Goal: Contribute content

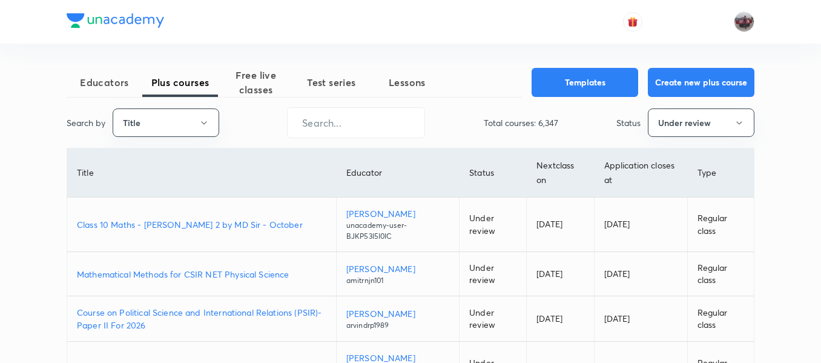
click at [181, 131] on button "Title" at bounding box center [166, 122] width 107 height 28
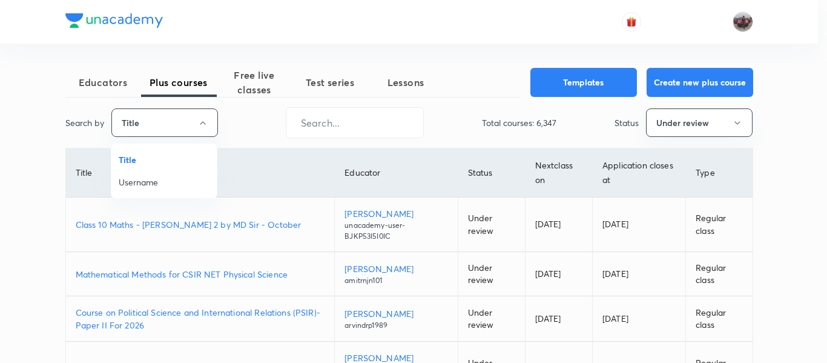
click at [157, 179] on span "Username" at bounding box center [164, 182] width 91 height 13
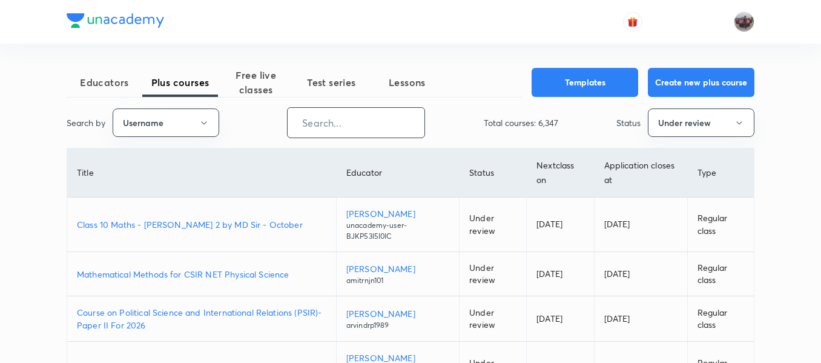
click at [350, 124] on input "text" at bounding box center [356, 122] width 137 height 31
paste input "unacademy-user-M78Q5TAWPAEX"
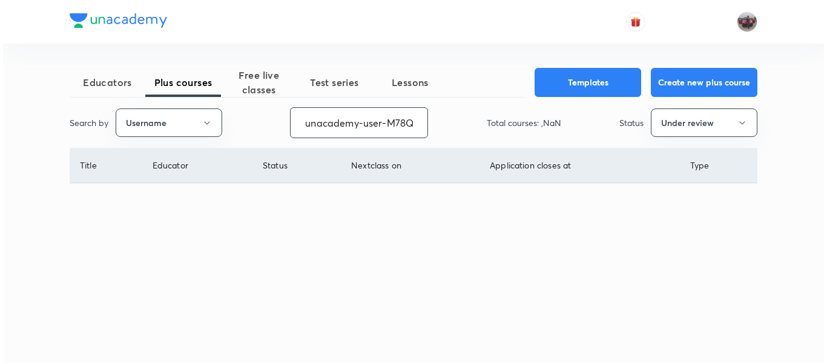
scroll to position [0, 54]
type input "unacademy-user-M78Q5TAWPAEX"
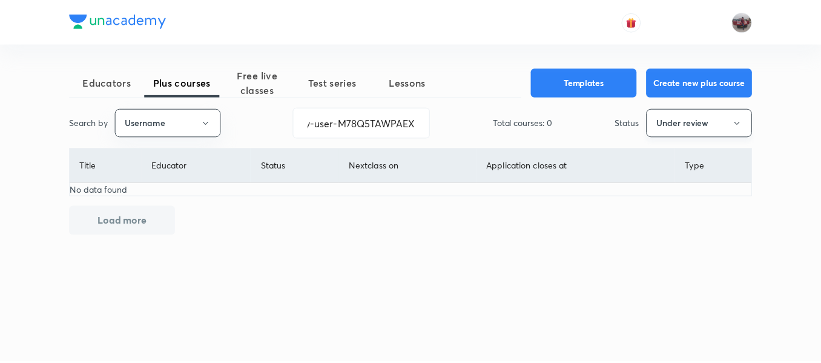
scroll to position [0, 0]
click at [690, 129] on button "Under review" at bounding box center [704, 122] width 107 height 28
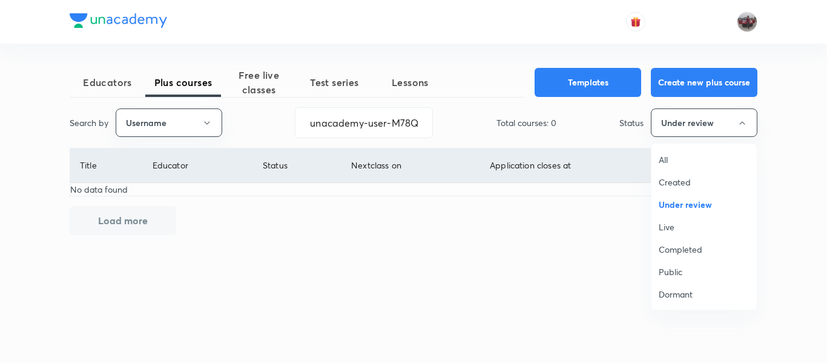
click at [690, 226] on span "Live" at bounding box center [704, 226] width 91 height 13
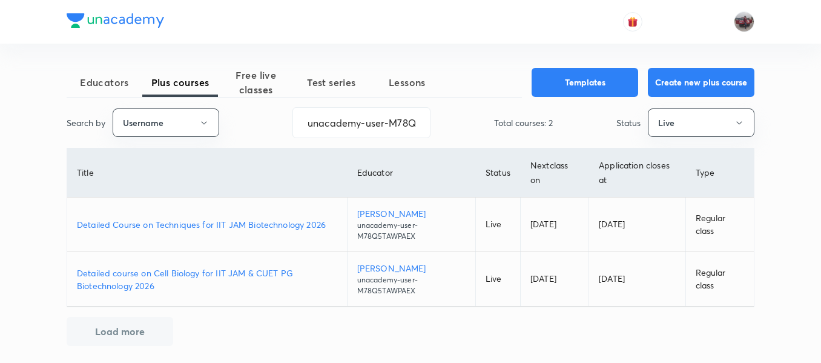
click at [263, 222] on p "Detailed Course on Techniques for IIT JAM Biotechnology 2026" at bounding box center [207, 224] width 260 height 13
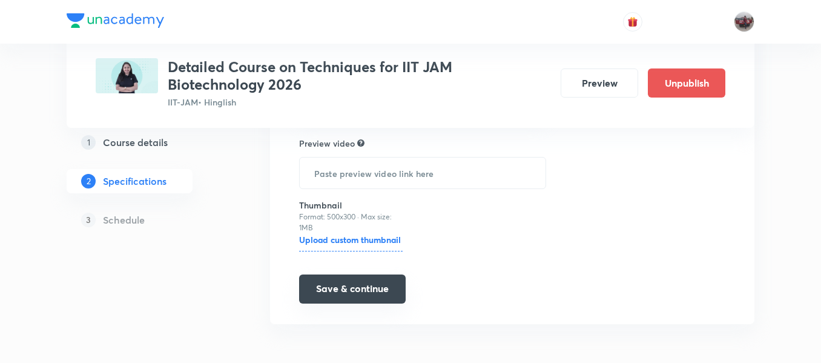
click at [327, 298] on button "Save & continue" at bounding box center [352, 288] width 107 height 29
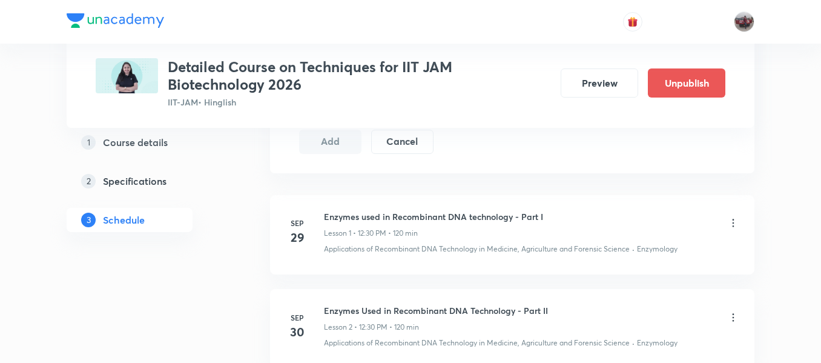
scroll to position [630, 0]
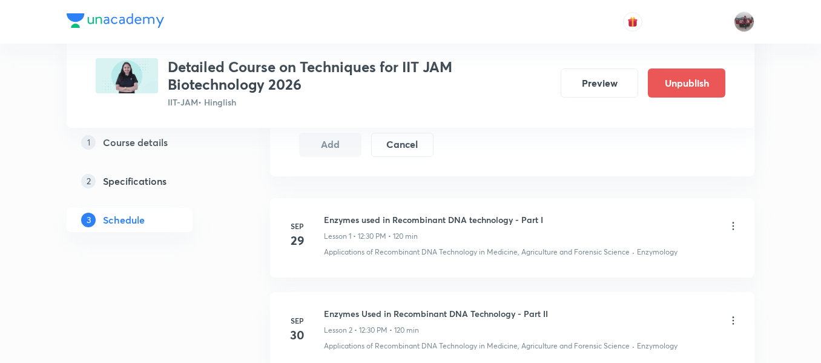
click at [355, 63] on h3 "Detailed Course on Techniques for IIT JAM Biotechnology 2026" at bounding box center [359, 75] width 383 height 35
copy h3 "Techniques"
